Goal: Task Accomplishment & Management: Use online tool/utility

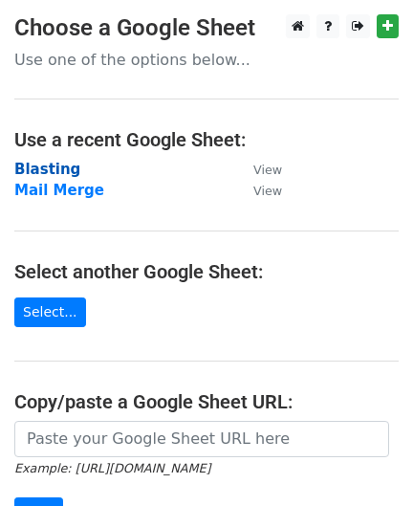
click at [34, 168] on strong "Blasting" at bounding box center [47, 169] width 66 height 17
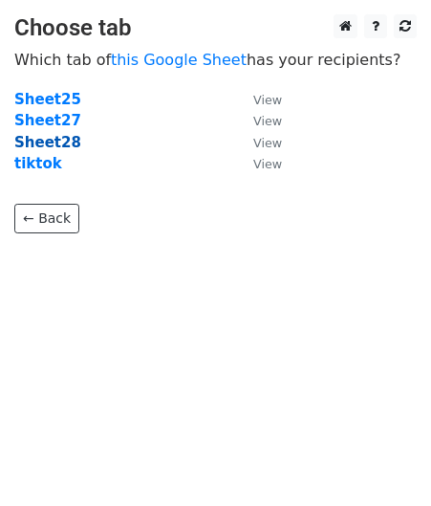
click at [40, 147] on strong "Sheet28" at bounding box center [47, 142] width 67 height 17
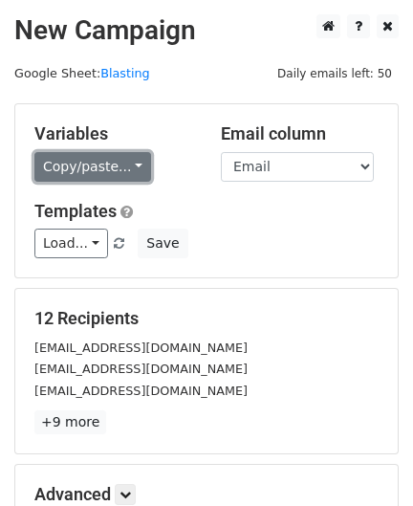
click at [104, 165] on link "Copy/paste..." at bounding box center [92, 167] width 117 height 30
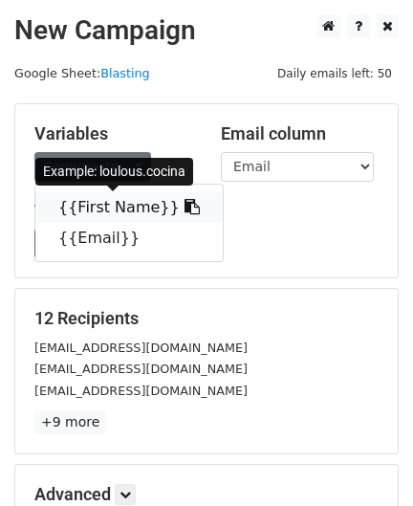
click at [102, 196] on link "{{First Name}}" at bounding box center [128, 207] width 187 height 31
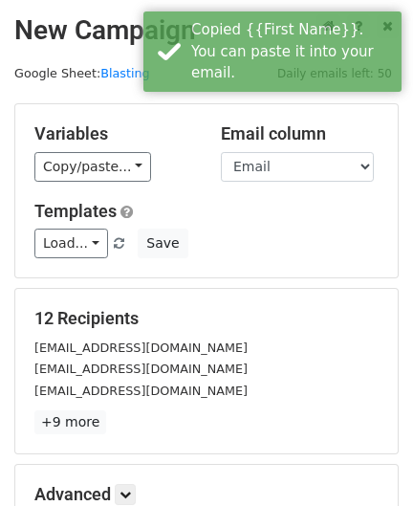
scroll to position [119, 0]
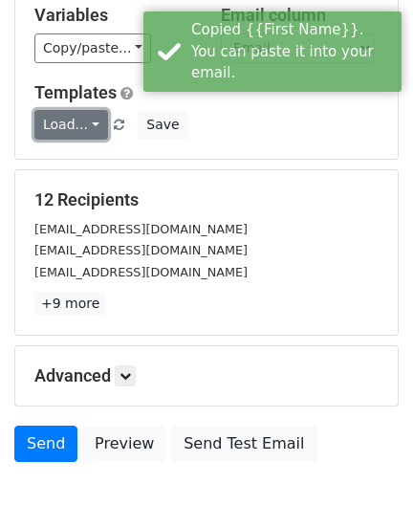
click at [94, 129] on link "Load..." at bounding box center [71, 125] width 74 height 30
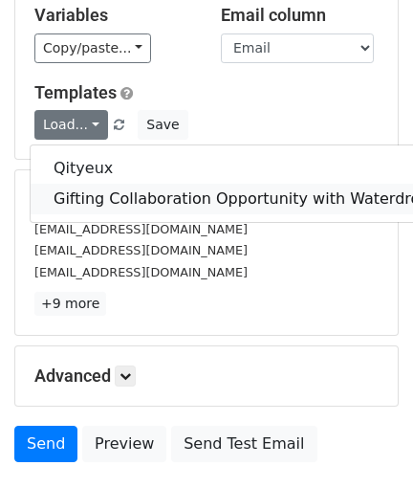
click at [124, 190] on link "Gifting Collaboration Opportunity with Waterdrop" at bounding box center [242, 199] width 423 height 31
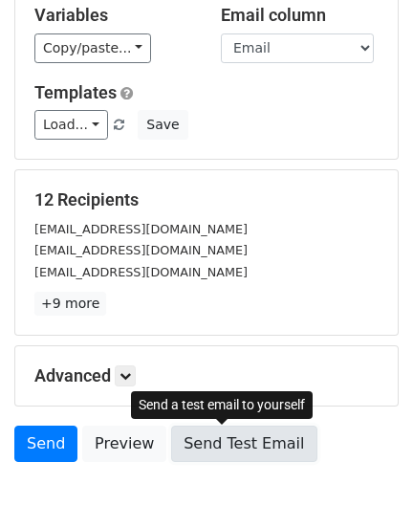
click at [230, 449] on link "Send Test Email" at bounding box center [243, 443] width 145 height 36
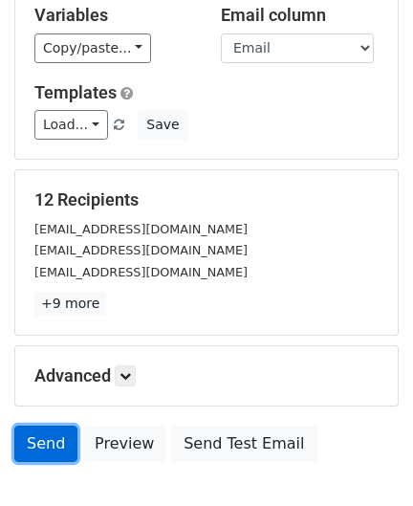
click at [53, 444] on link "Send" at bounding box center [45, 443] width 63 height 36
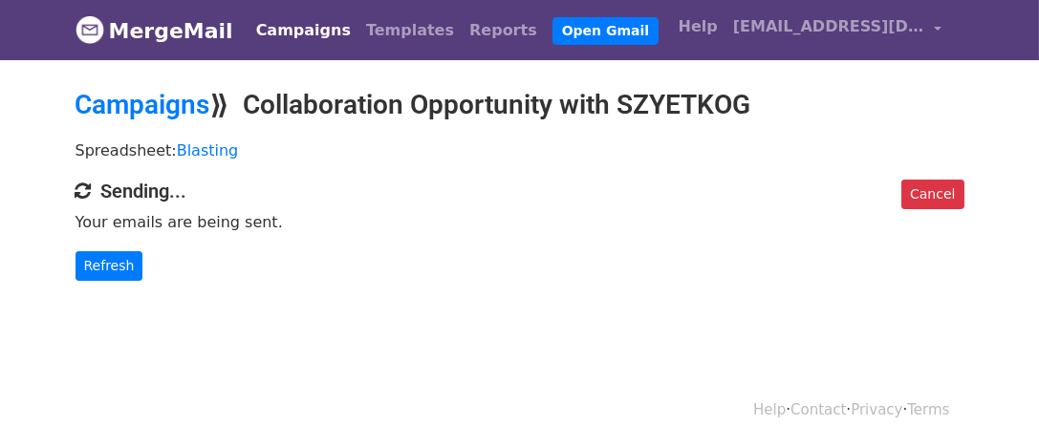
scroll to position [2, 0]
